Goal: Navigation & Orientation: Find specific page/section

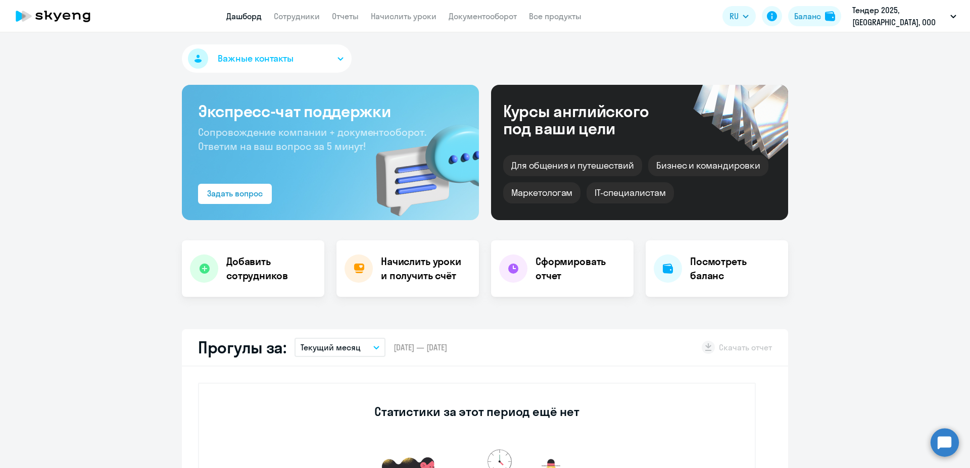
select select "30"
click at [919, 18] on p "Тендер 2025, [GEOGRAPHIC_DATA], ООО" at bounding box center [899, 16] width 94 height 24
click at [307, 20] on link "Сотрудники" at bounding box center [297, 16] width 46 height 10
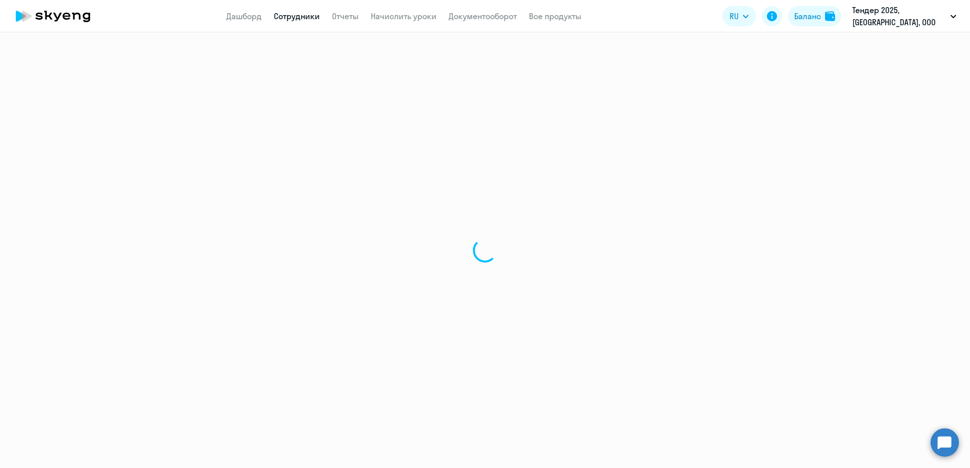
select select "30"
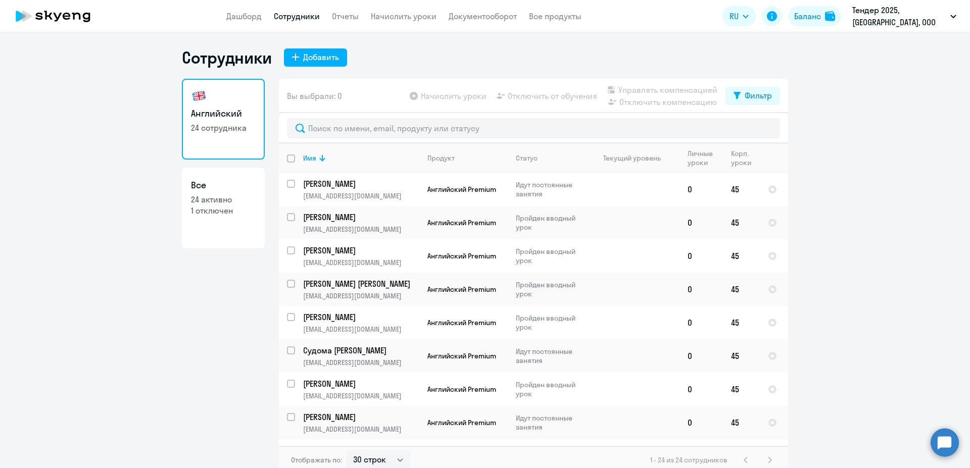
click at [761, 51] on div "Сотрудники Добавить" at bounding box center [485, 57] width 606 height 20
click at [248, 14] on link "Дашборд" at bounding box center [243, 16] width 35 height 10
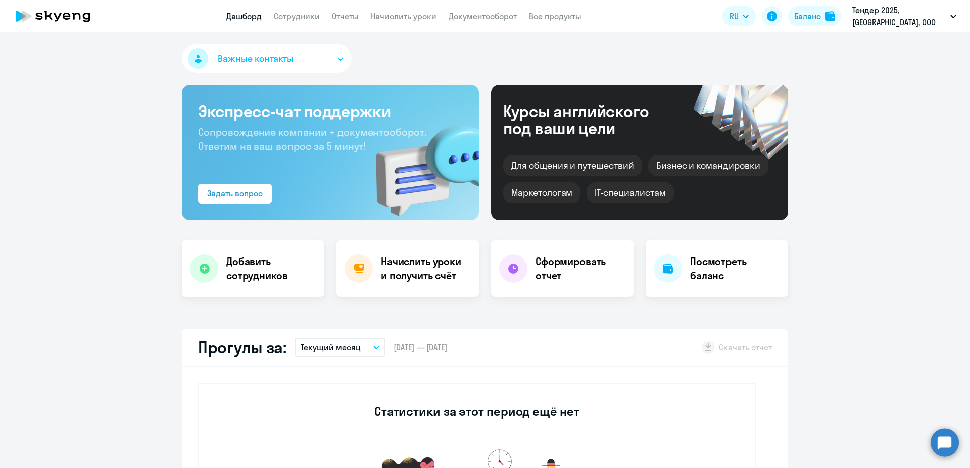
select select "30"
drag, startPoint x: 897, startPoint y: 121, endPoint x: 896, endPoint y: 101, distance: 20.2
select select "30"
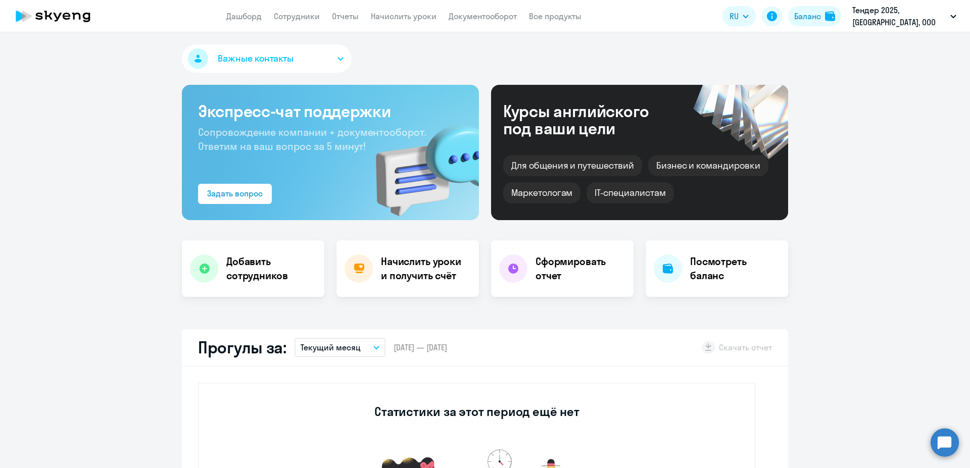
select select "30"
click at [312, 16] on link "Сотрудники" at bounding box center [297, 16] width 46 height 10
select select "30"
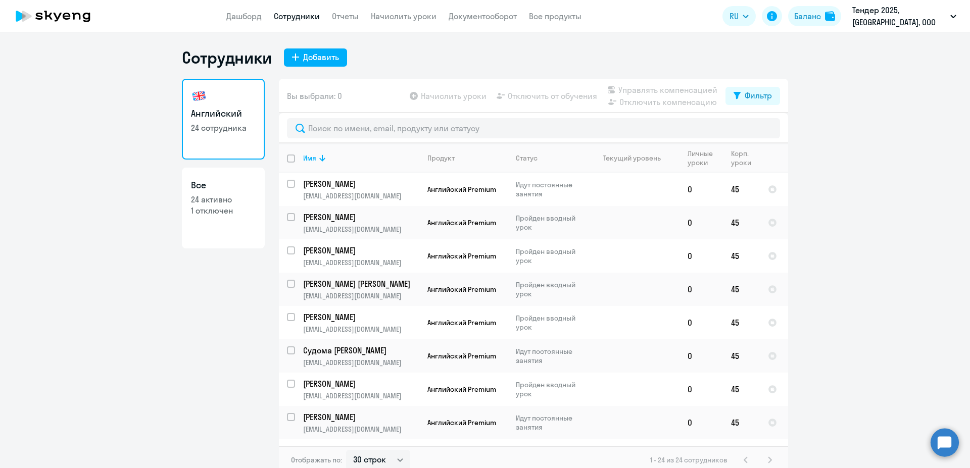
click at [206, 214] on p "1 отключен" at bounding box center [223, 210] width 65 height 11
select select "30"
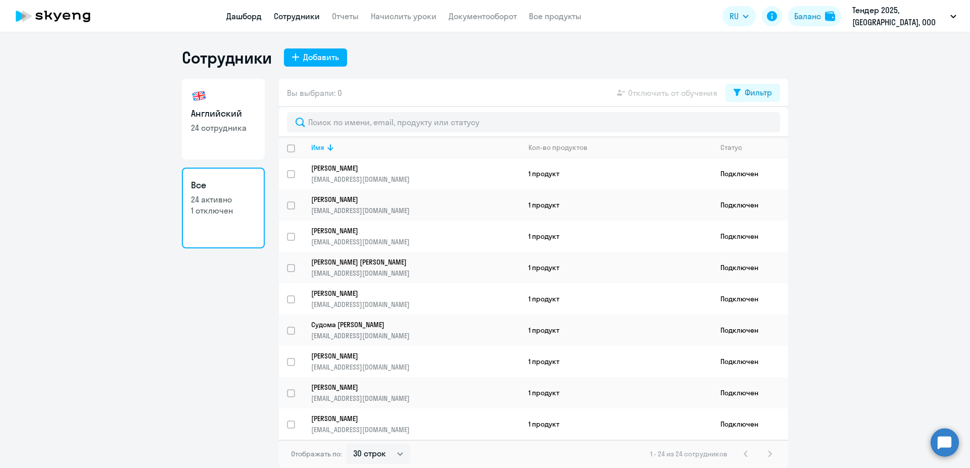
click at [251, 18] on link "Дашборд" at bounding box center [243, 16] width 35 height 10
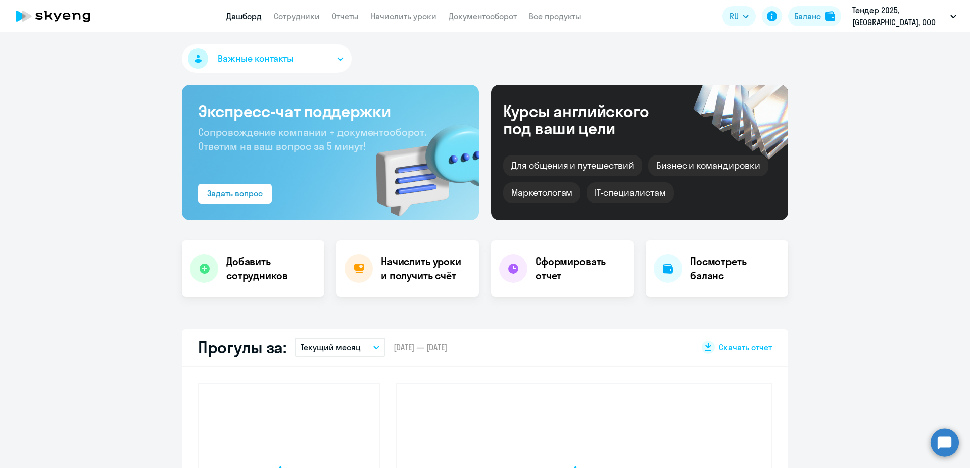
select select "30"
click at [395, 16] on link "Начислить уроки" at bounding box center [404, 16] width 66 height 10
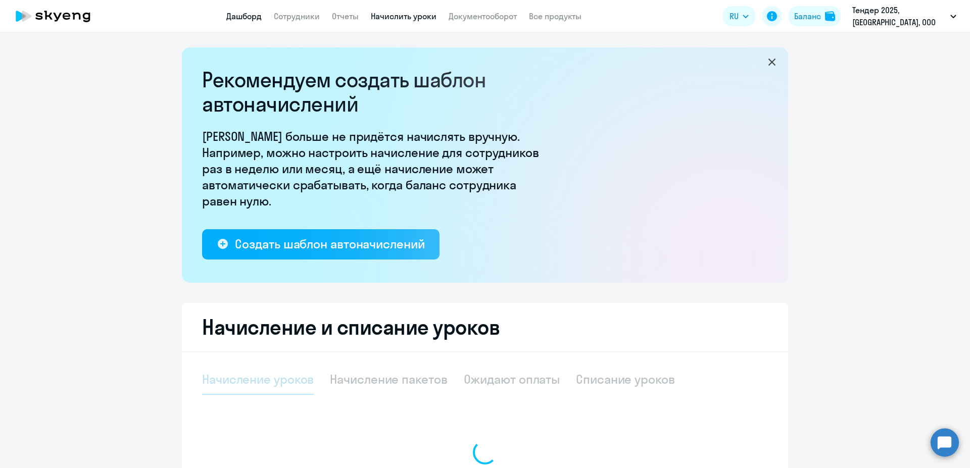
select select "10"
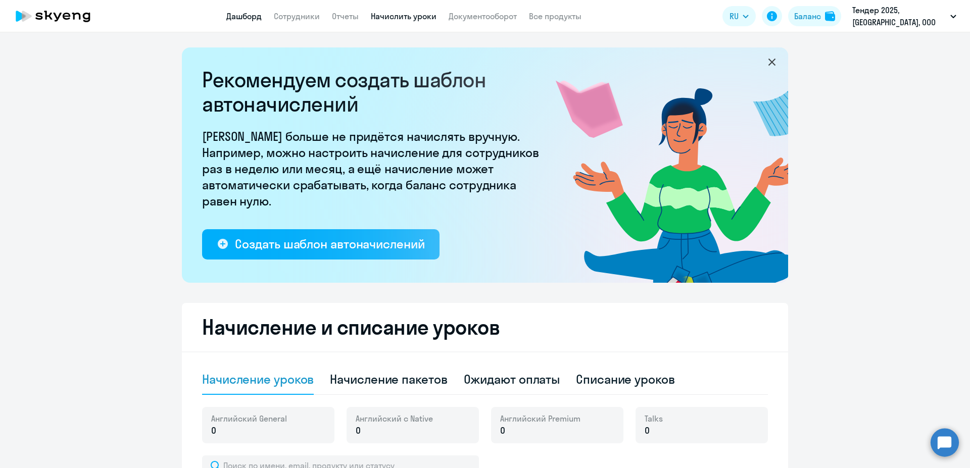
click at [248, 18] on link "Дашборд" at bounding box center [243, 16] width 35 height 10
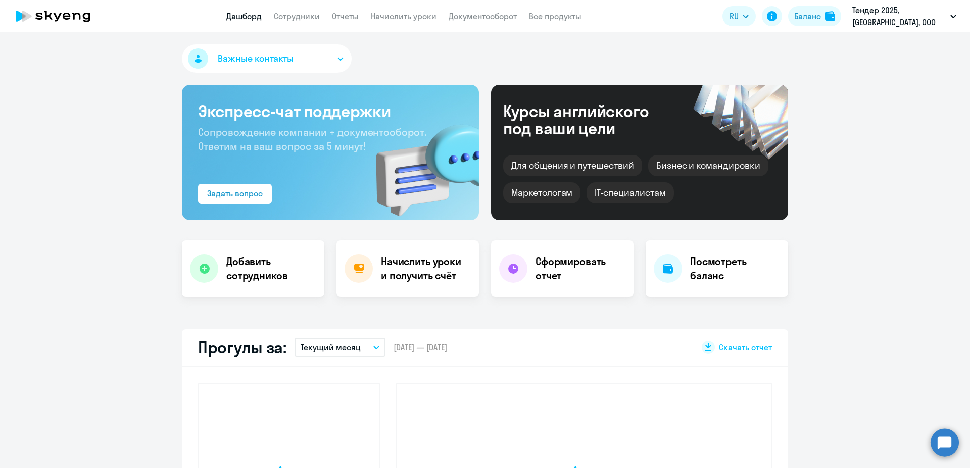
select select "30"
